Goal: Task Accomplishment & Management: Manage account settings

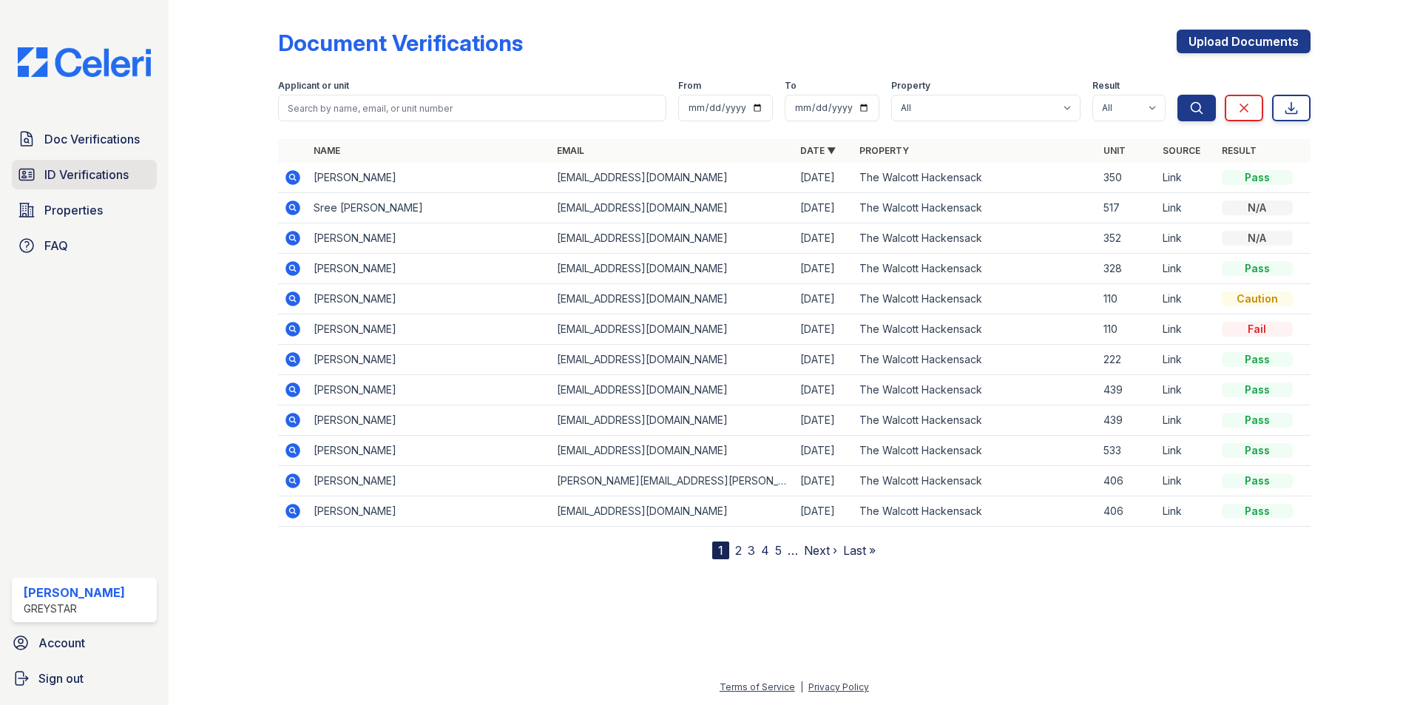
click at [112, 173] on span "ID Verifications" at bounding box center [86, 175] width 84 height 18
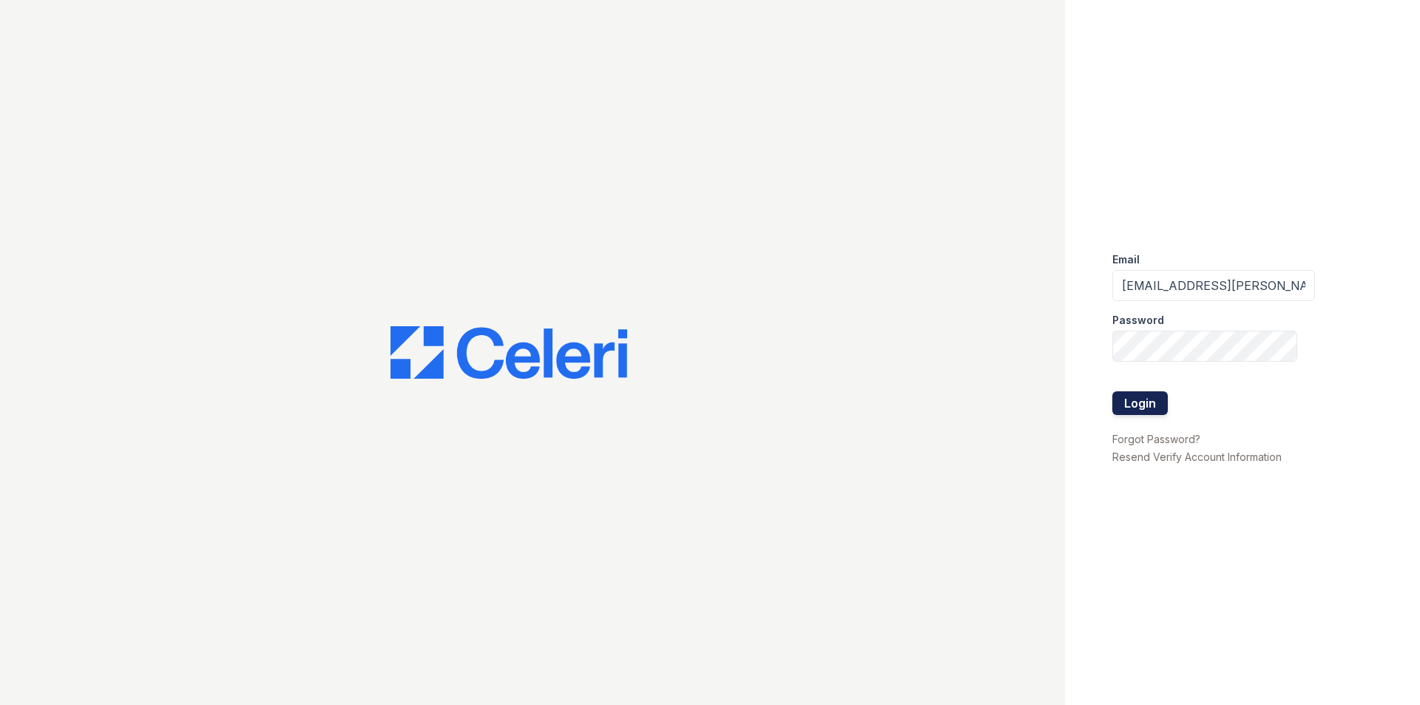
click at [1132, 404] on button "Login" at bounding box center [1139, 403] width 55 height 24
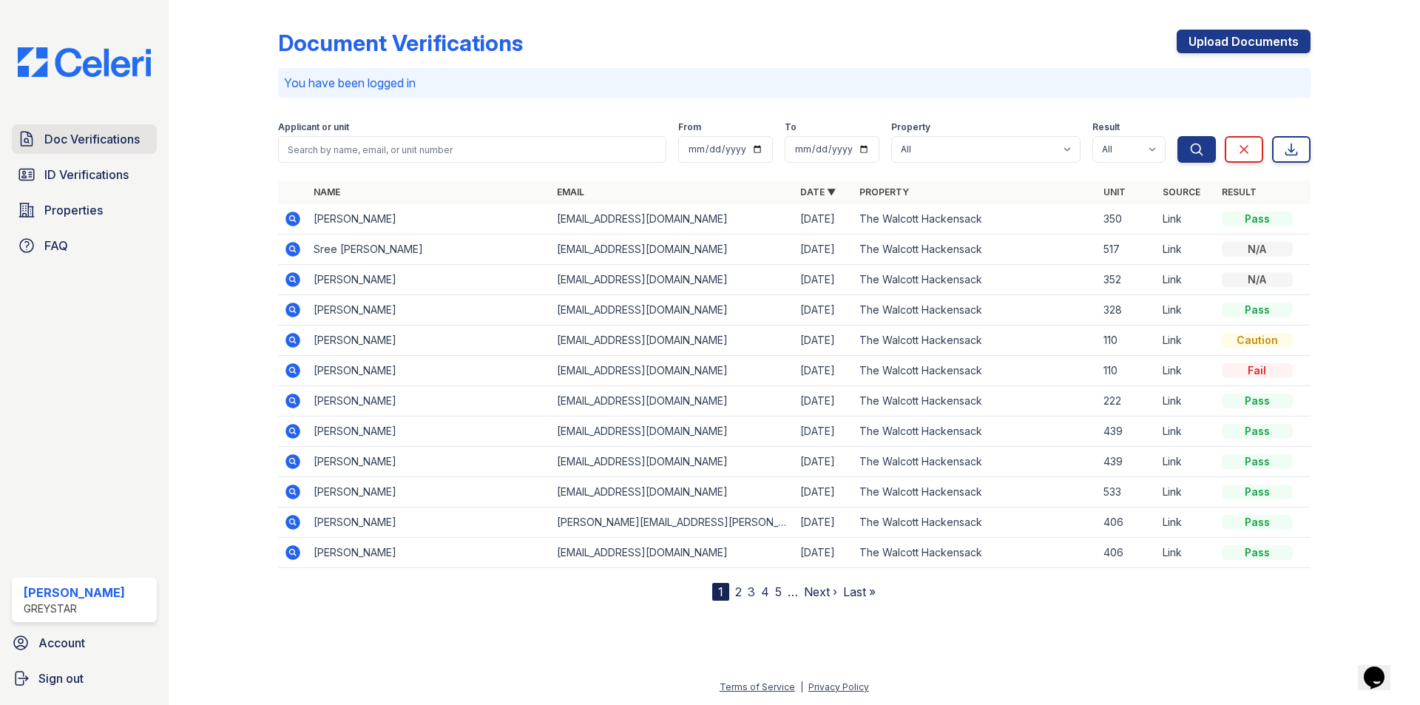
click at [124, 146] on span "Doc Verifications" at bounding box center [91, 139] width 95 height 18
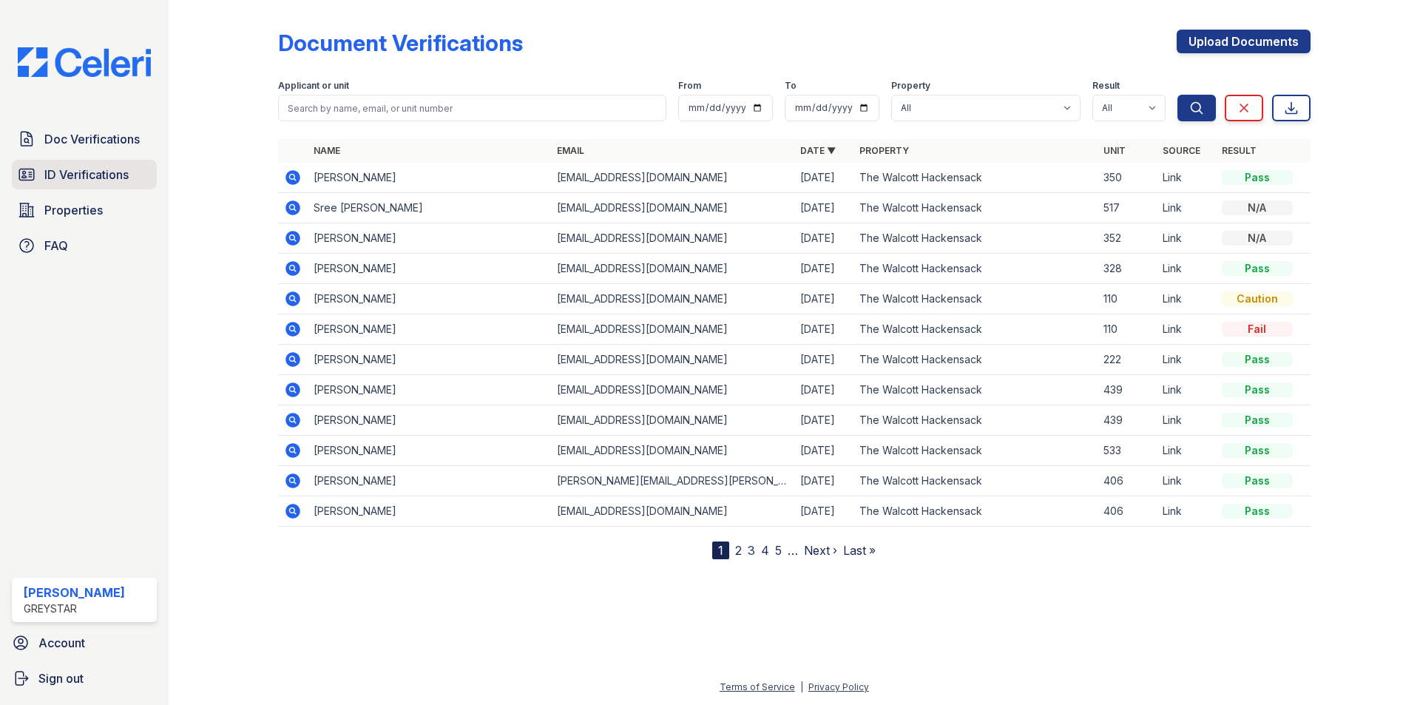
click at [88, 180] on span "ID Verifications" at bounding box center [86, 175] width 84 height 18
